Goal: Task Accomplishment & Management: Use online tool/utility

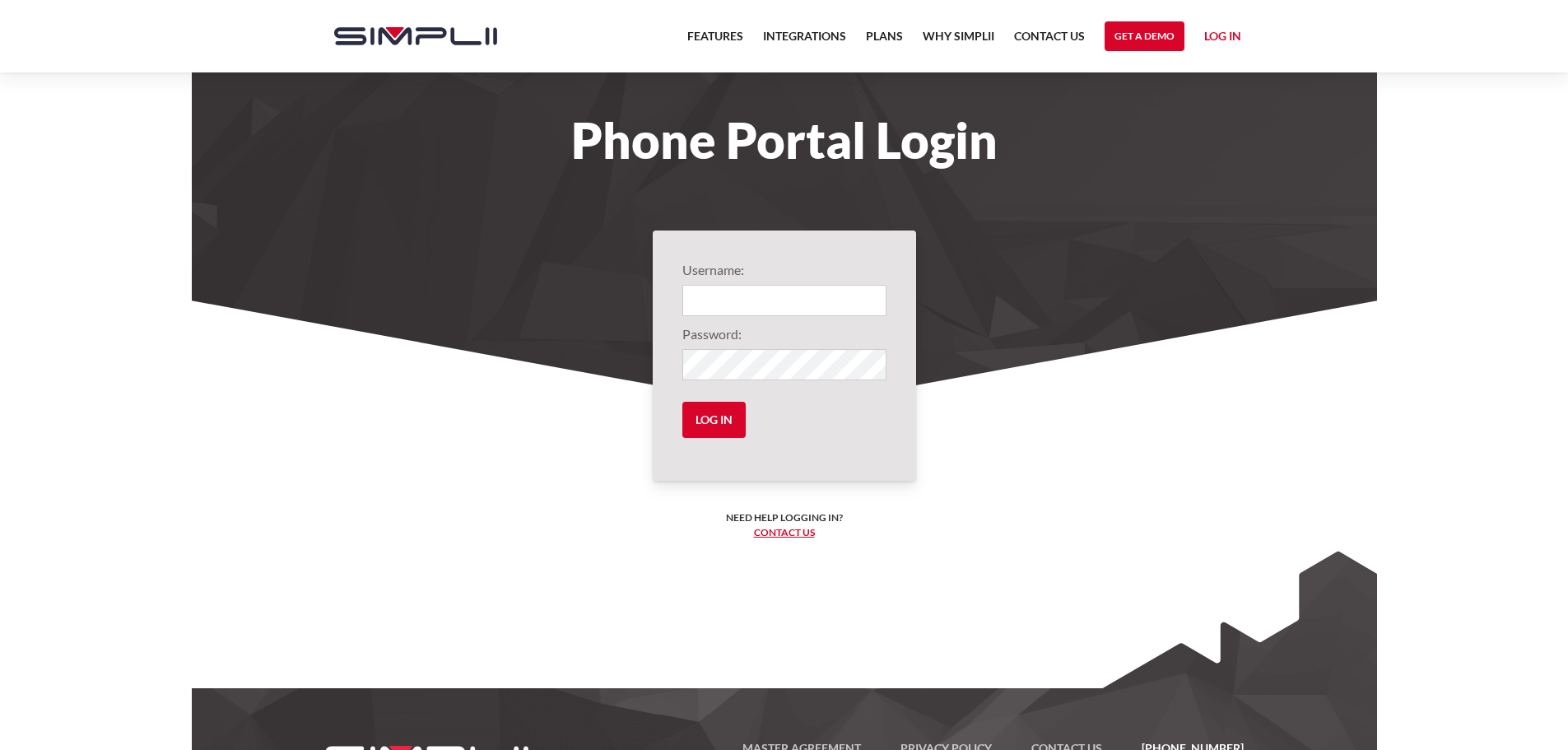
click at [1216, 34] on link "Log in" at bounding box center [1224, 38] width 37 height 24
click at [1189, 81] on link "Manager Portal" at bounding box center [1190, 85] width 105 height 26
type input "1004@buckinsurance"
click at [719, 421] on input "Log in" at bounding box center [714, 419] width 64 height 37
click at [1226, 36] on link "Log in" at bounding box center [1224, 38] width 37 height 24
